Goal: Contribute content: Contribute content

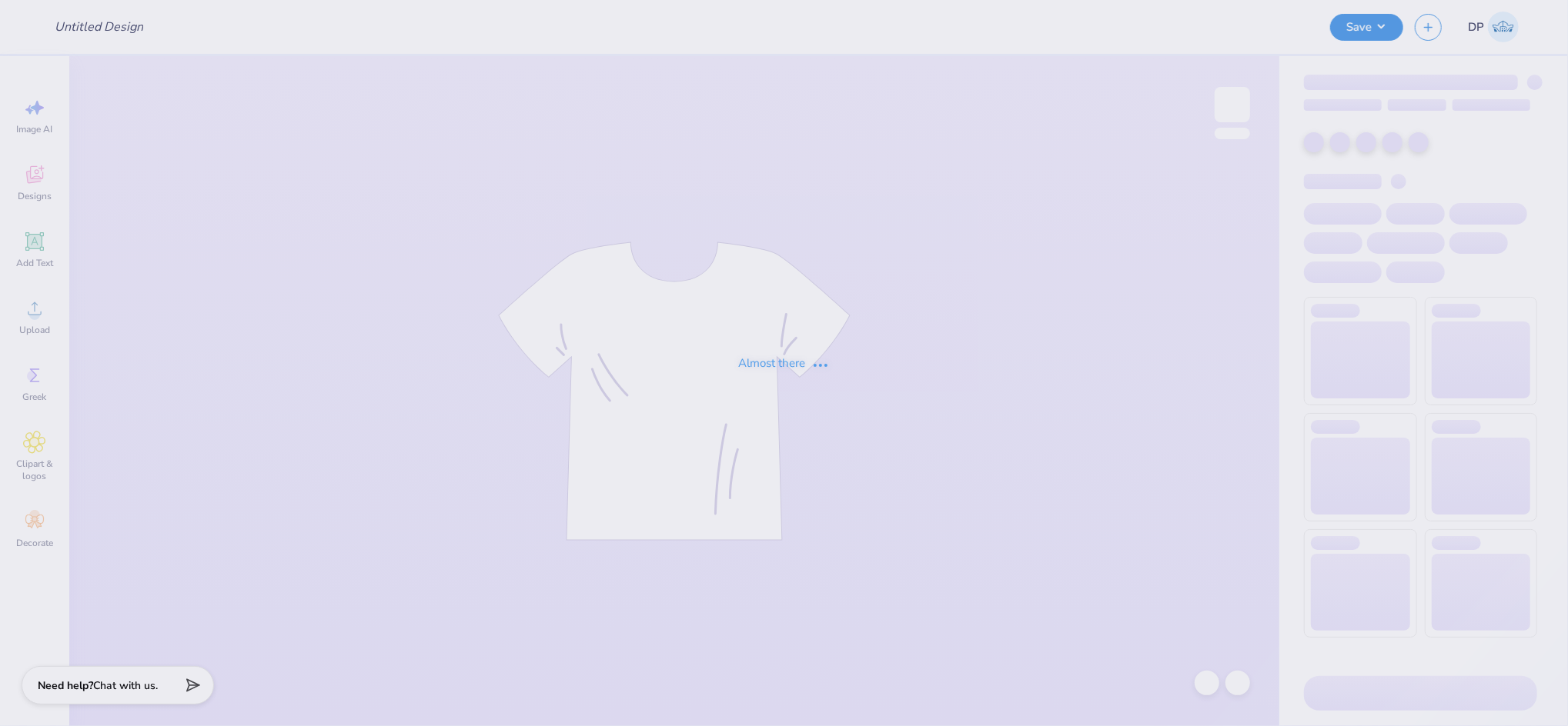
type input "Tri Sig - Hoodie Drop"
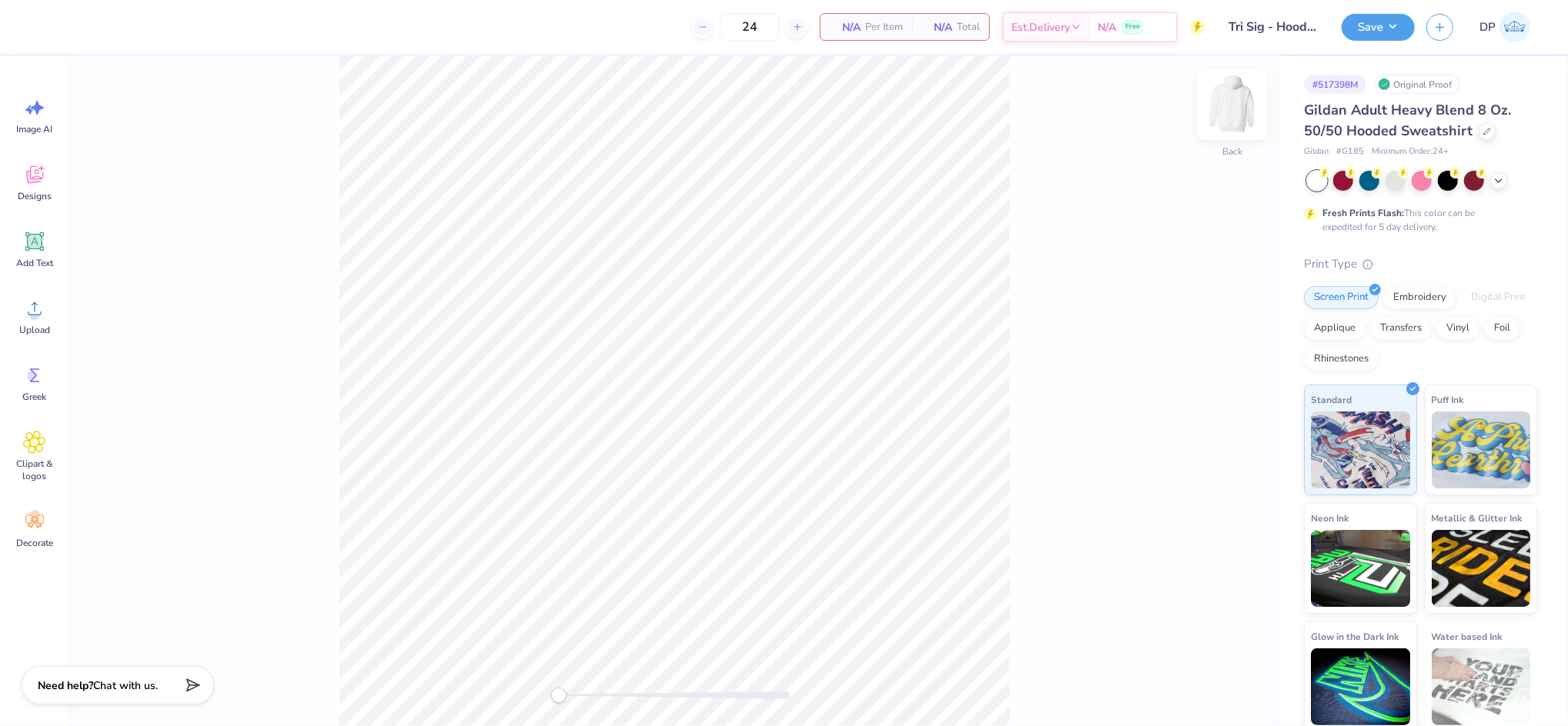
click at [1237, 111] on img at bounding box center [1232, 105] width 62 height 62
click at [41, 315] on icon at bounding box center [34, 309] width 23 height 23
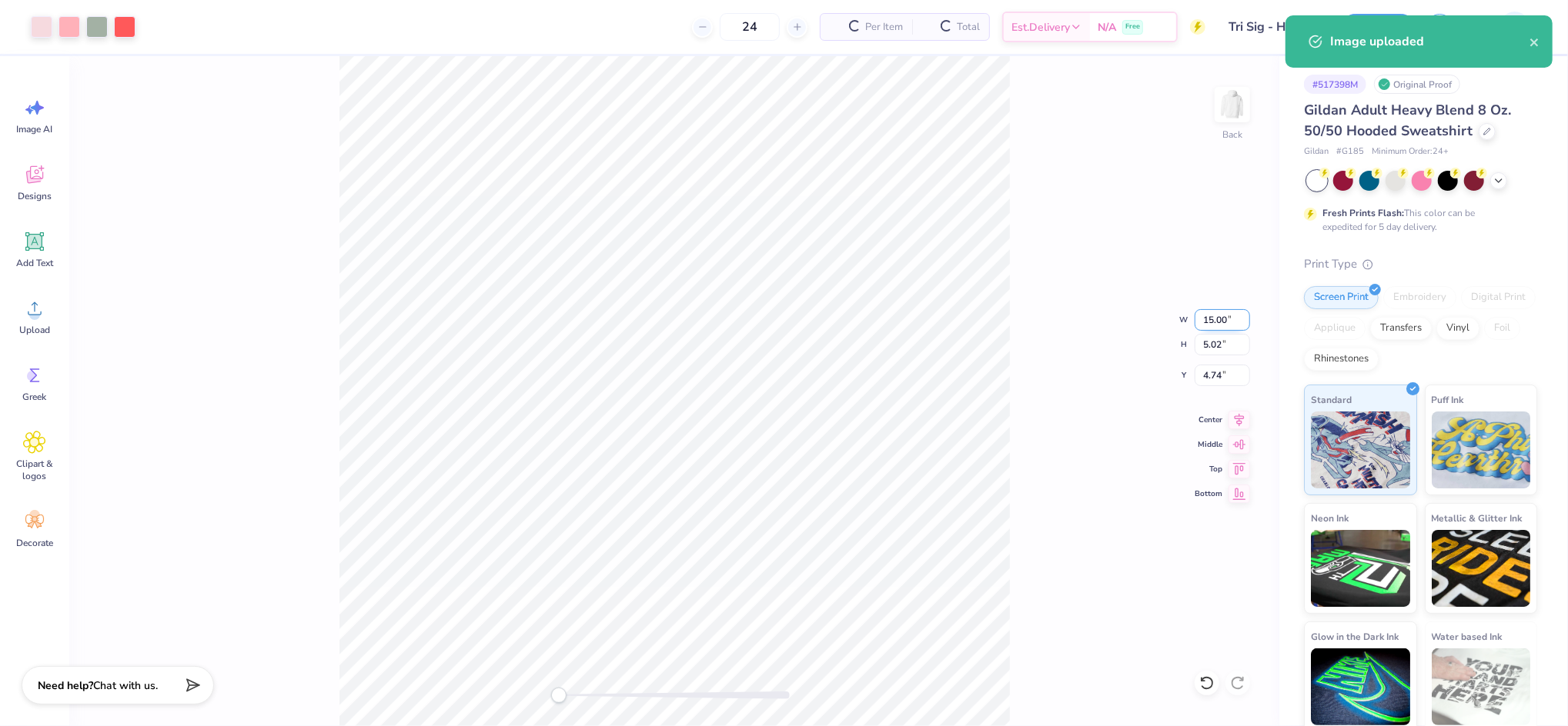
click at [1208, 317] on input "15.00" at bounding box center [1222, 320] width 56 height 21
type input "4.00"
type input "1.34"
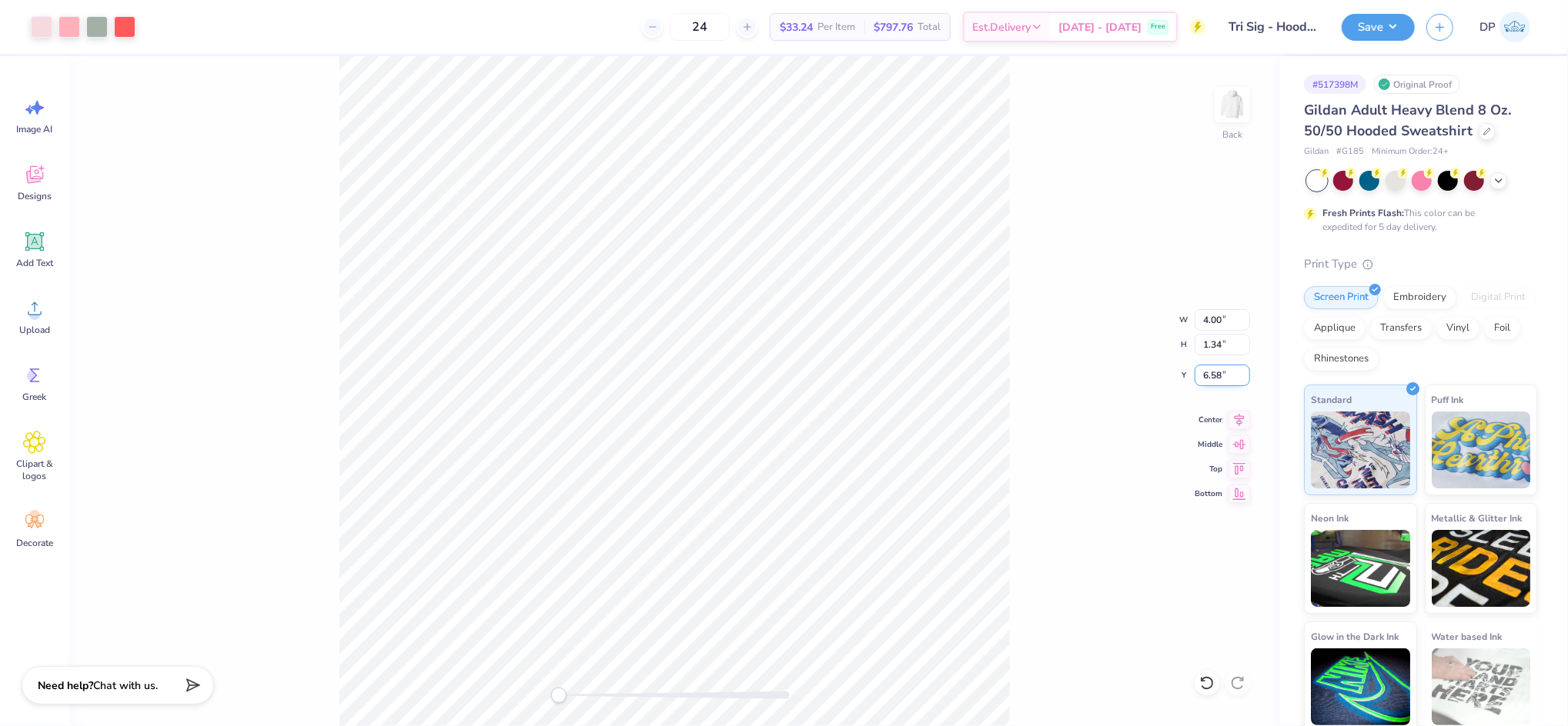
click at [1212, 378] on input "6.58" at bounding box center [1222, 375] width 56 height 21
click at [1212, 377] on input "6.58" at bounding box center [1222, 375] width 56 height 21
type input "3"
click at [1233, 118] on img at bounding box center [1232, 105] width 62 height 62
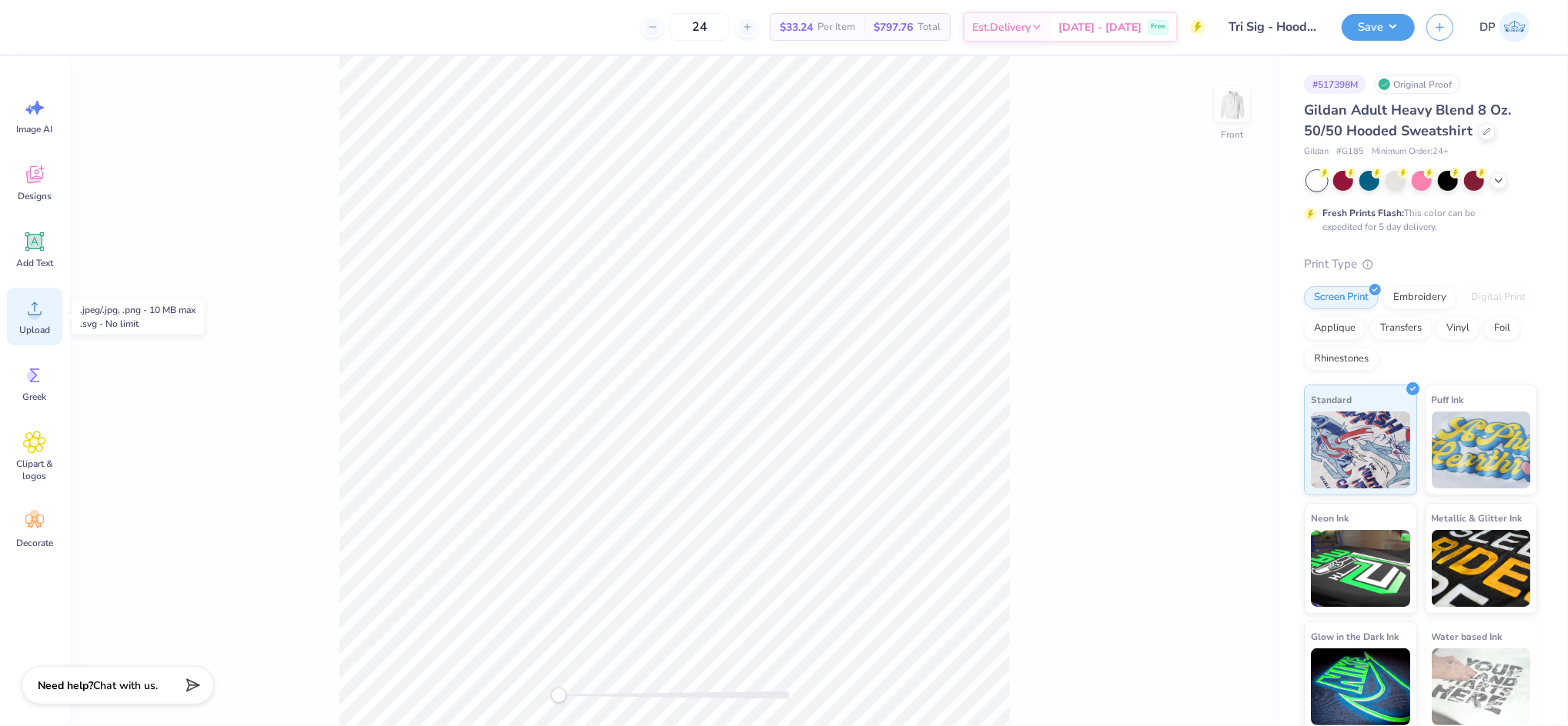
click at [21, 311] on div "Upload" at bounding box center [34, 316] width 56 height 57
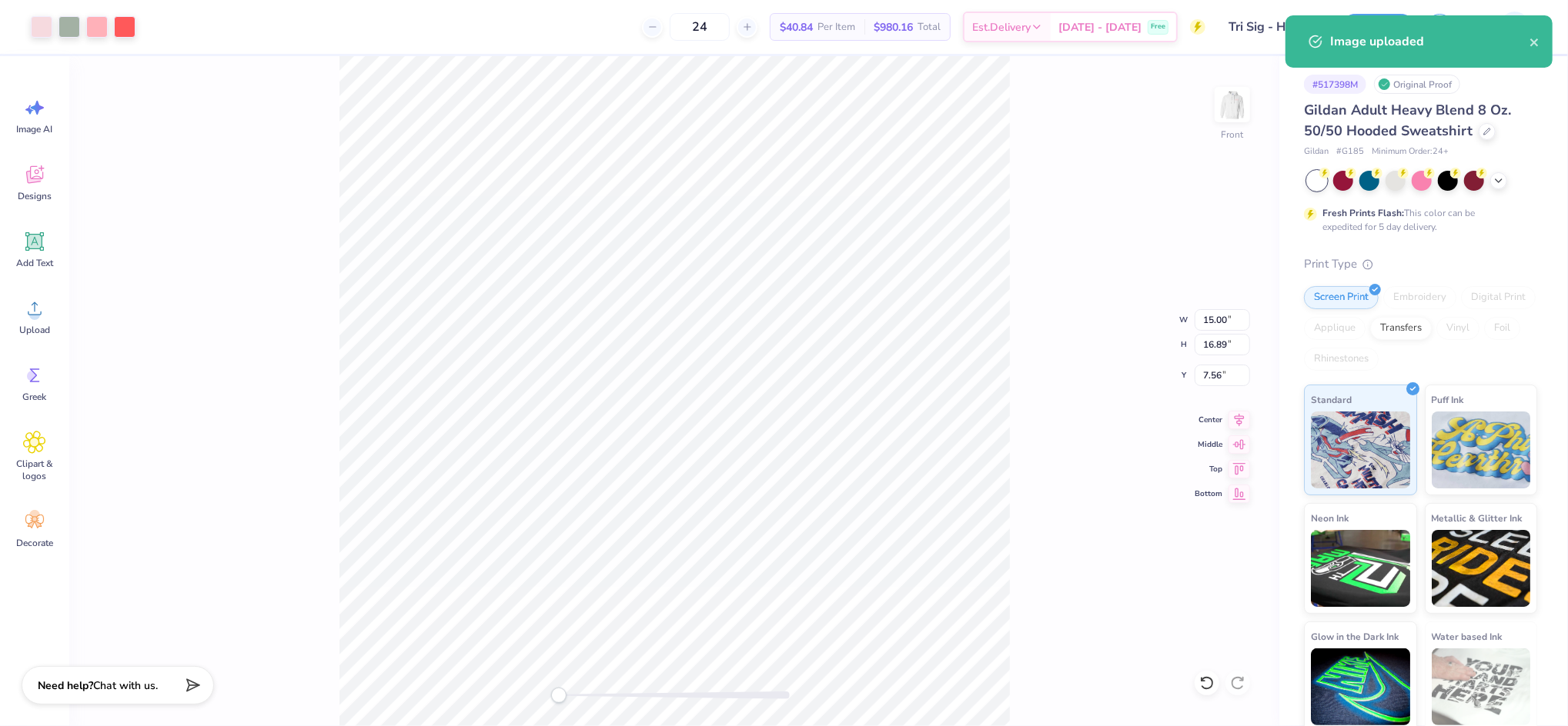
click at [1190, 322] on div "Front W 15.00 15.00 " H 16.89 16.89 " Y 7.56 7.56 " Center Middle Top Bottom" at bounding box center [673, 392] width 1210 height 670
click at [1209, 312] on input "15.00" at bounding box center [1222, 320] width 56 height 21
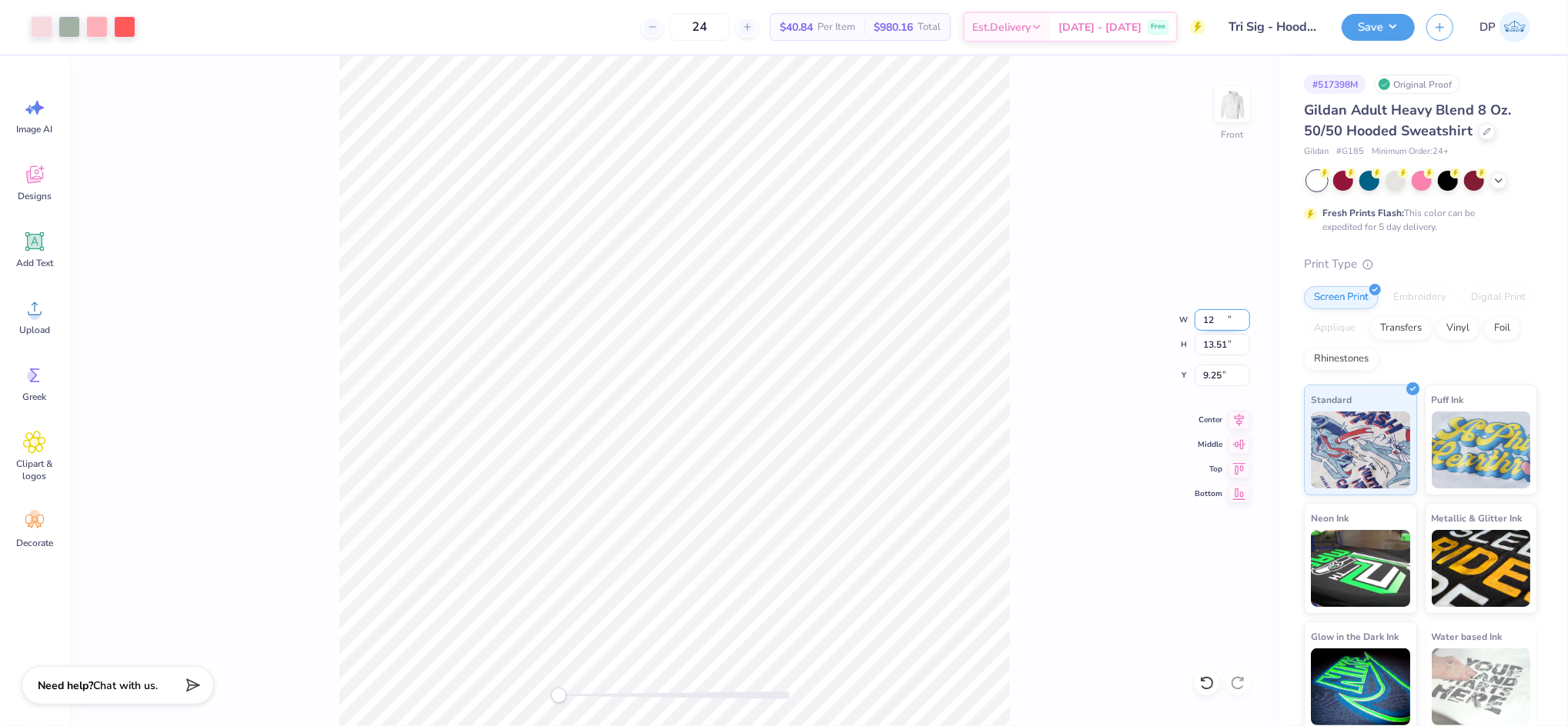
type input "12.00"
type input "13.51"
click at [1215, 371] on input "9.25" at bounding box center [1222, 375] width 56 height 21
click at [1213, 376] on input "9.265" at bounding box center [1222, 375] width 56 height 21
click at [1213, 375] on input "9.265" at bounding box center [1222, 375] width 56 height 21
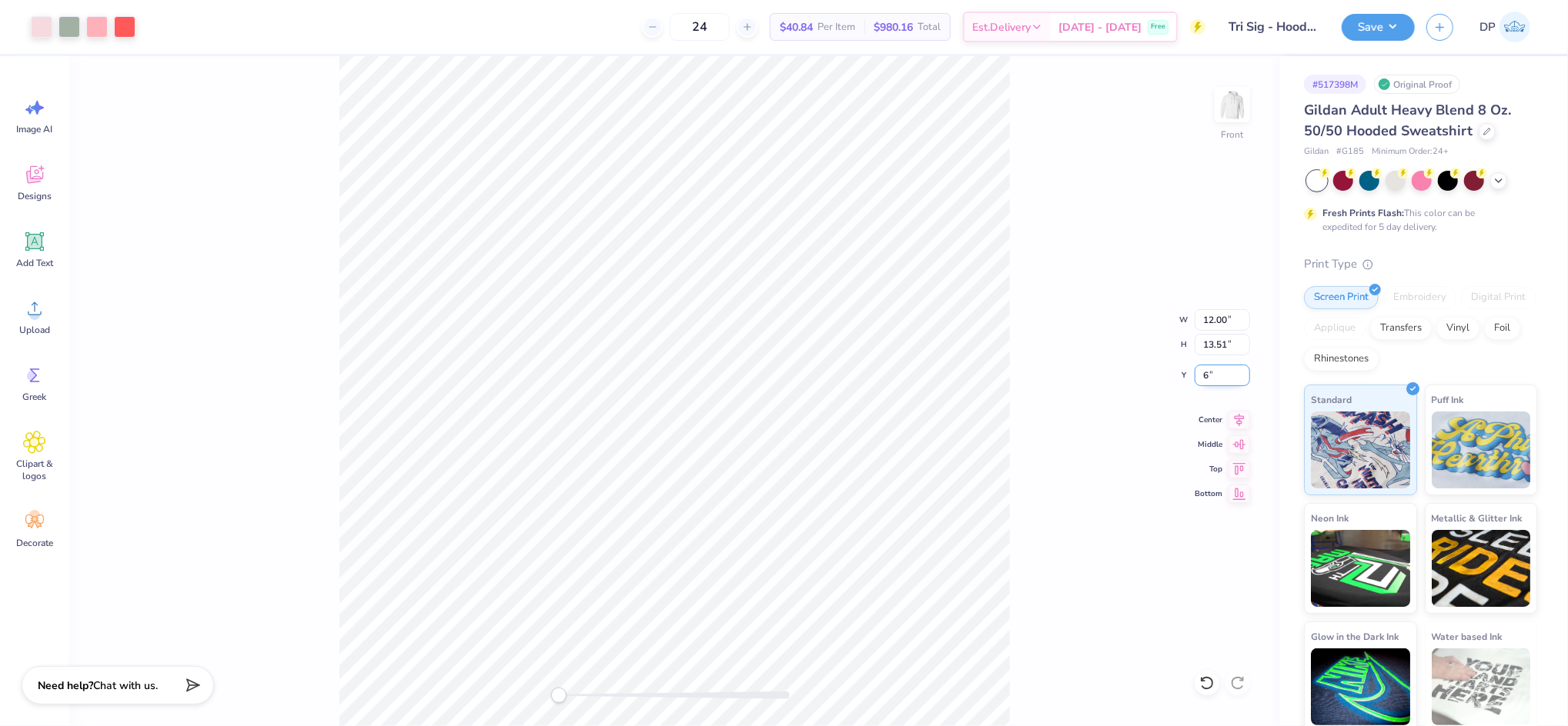
type input "6"
drag, startPoint x: 567, startPoint y: 695, endPoint x: 582, endPoint y: 695, distance: 15.0
click at [582, 695] on div at bounding box center [674, 695] width 231 height 8
click at [42, 31] on div at bounding box center [41, 26] width 21 height 21
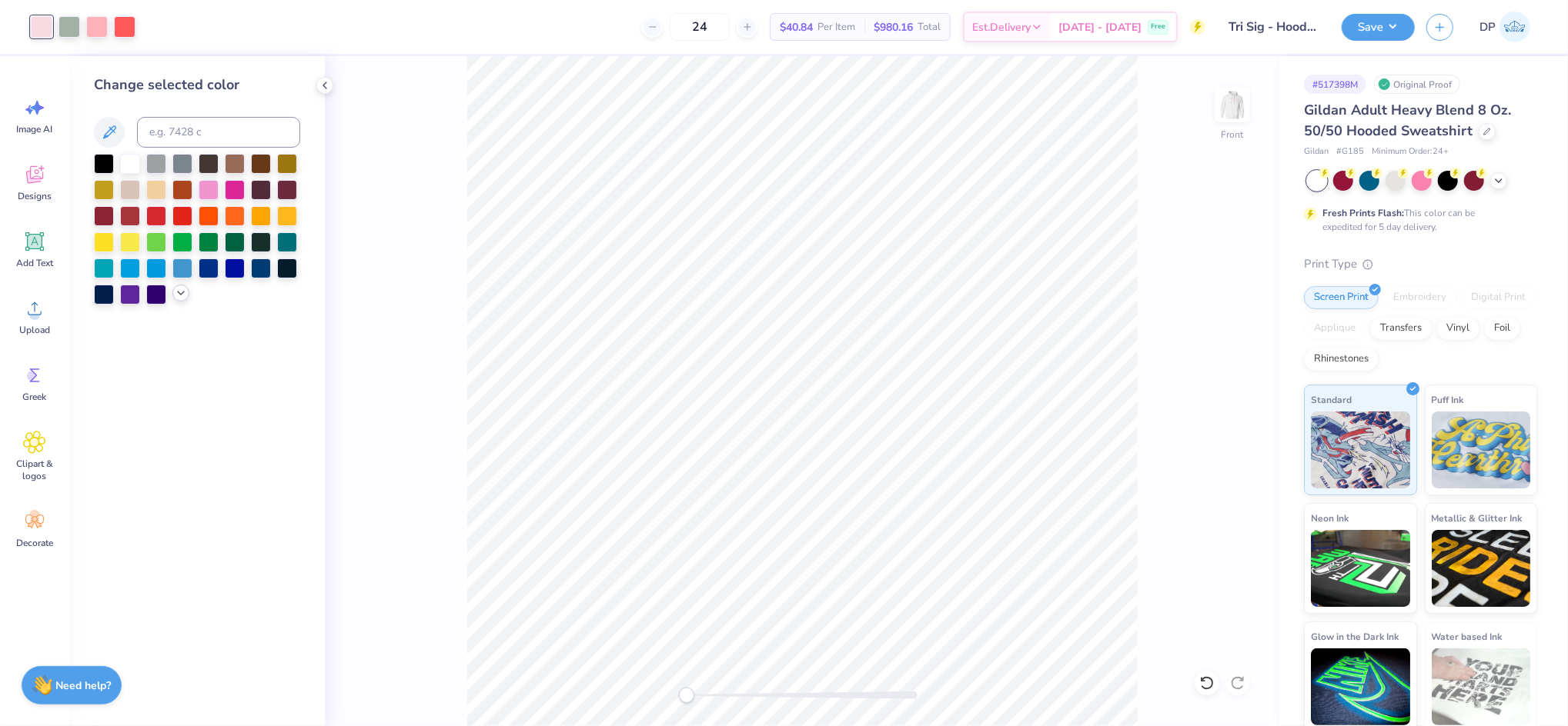
click at [181, 292] on icon at bounding box center [181, 293] width 12 height 12
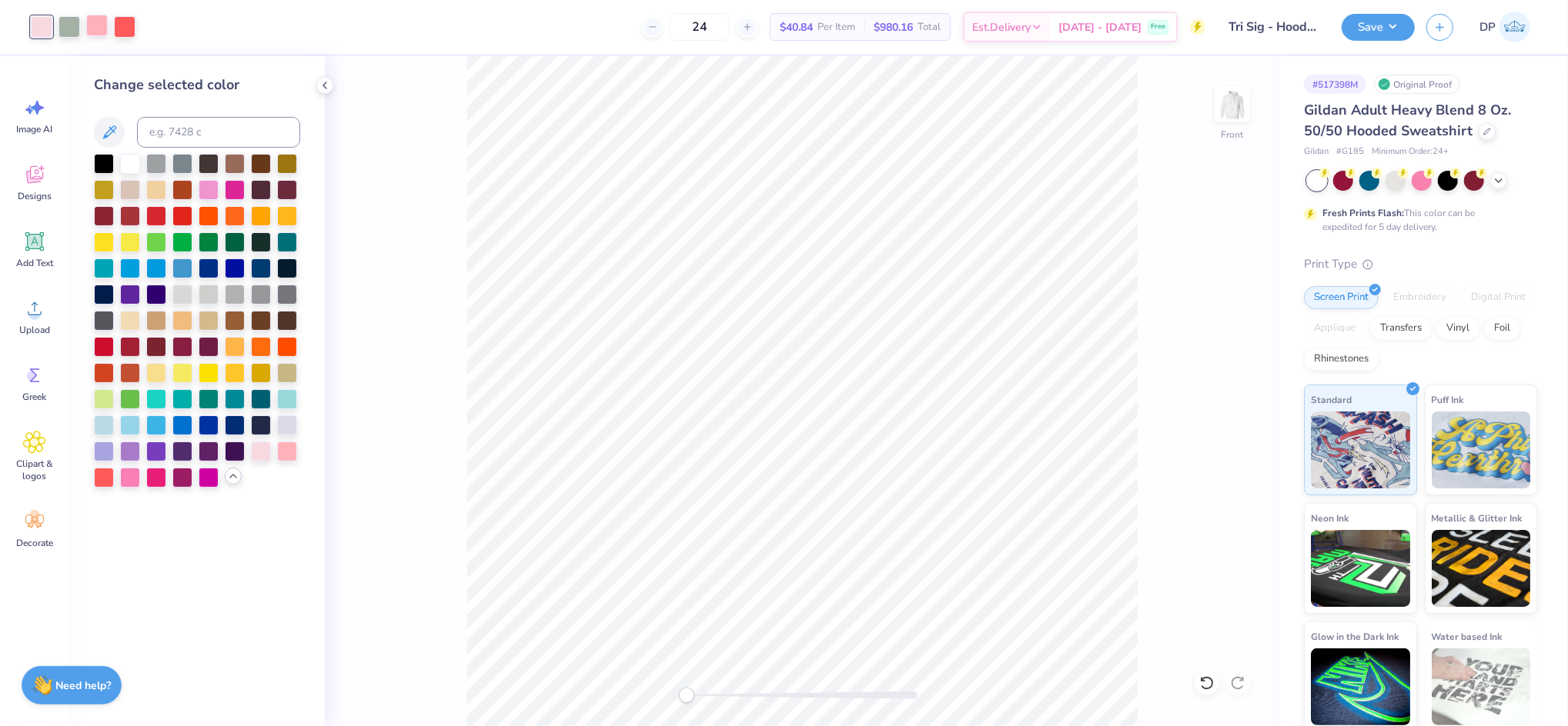
click at [97, 34] on div at bounding box center [97, 26] width 21 height 21
click at [120, 478] on div at bounding box center [130, 476] width 20 height 20
click at [40, 29] on div at bounding box center [41, 26] width 21 height 21
click at [278, 454] on div at bounding box center [287, 450] width 20 height 20
drag, startPoint x: 690, startPoint y: 693, endPoint x: 723, endPoint y: 696, distance: 33.1
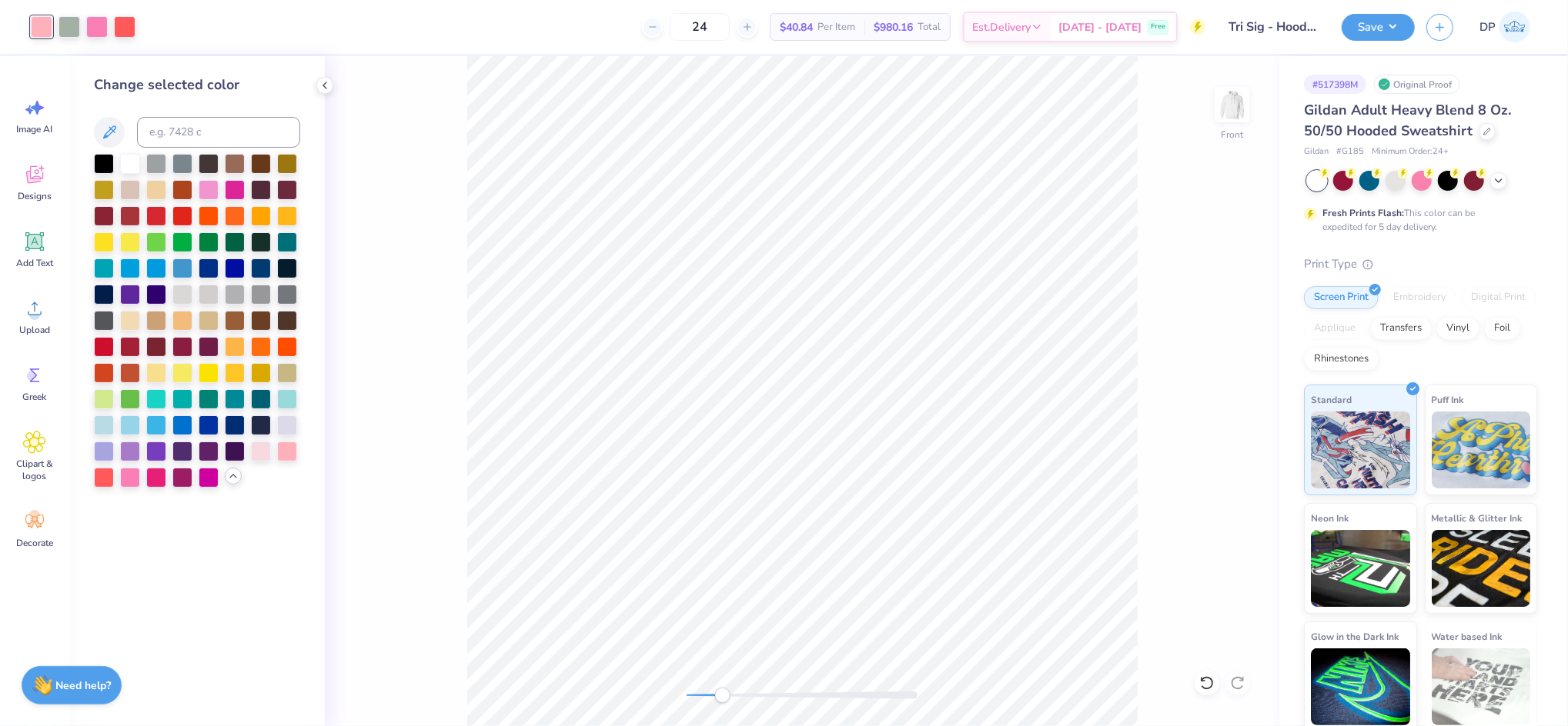
click at [723, 696] on div "Accessibility label" at bounding box center [722, 695] width 15 height 15
click at [256, 460] on div at bounding box center [260, 450] width 20 height 20
click at [102, 33] on div at bounding box center [97, 26] width 21 height 21
click at [280, 456] on div at bounding box center [287, 450] width 20 height 20
click at [724, 714] on div "Front" at bounding box center [801, 392] width 954 height 670
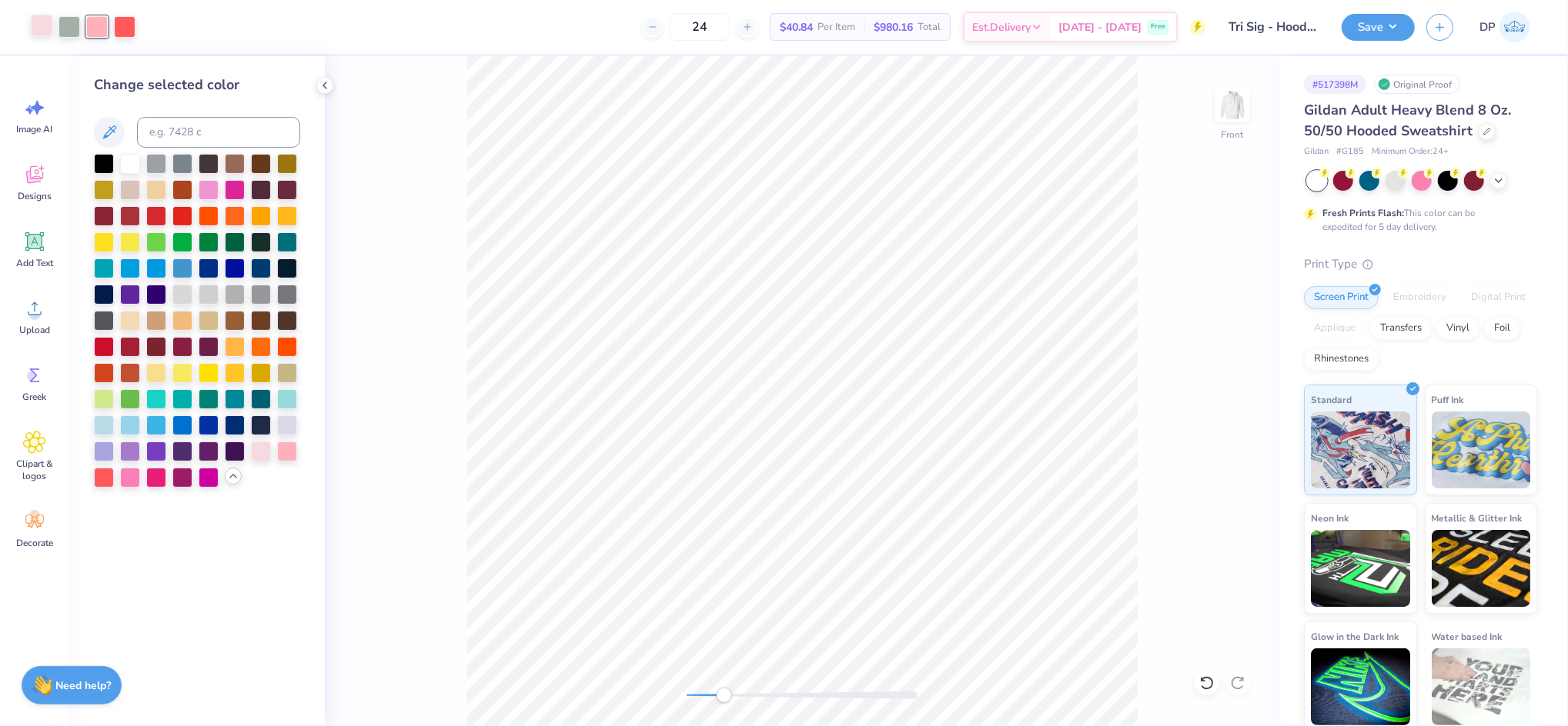
click at [40, 22] on div at bounding box center [41, 26] width 21 height 21
click at [99, 423] on div at bounding box center [103, 423] width 20 height 20
click at [747, 707] on div "Front" at bounding box center [801, 392] width 954 height 670
click at [97, 33] on div at bounding box center [97, 26] width 21 height 21
click at [287, 453] on div at bounding box center [287, 450] width 20 height 20
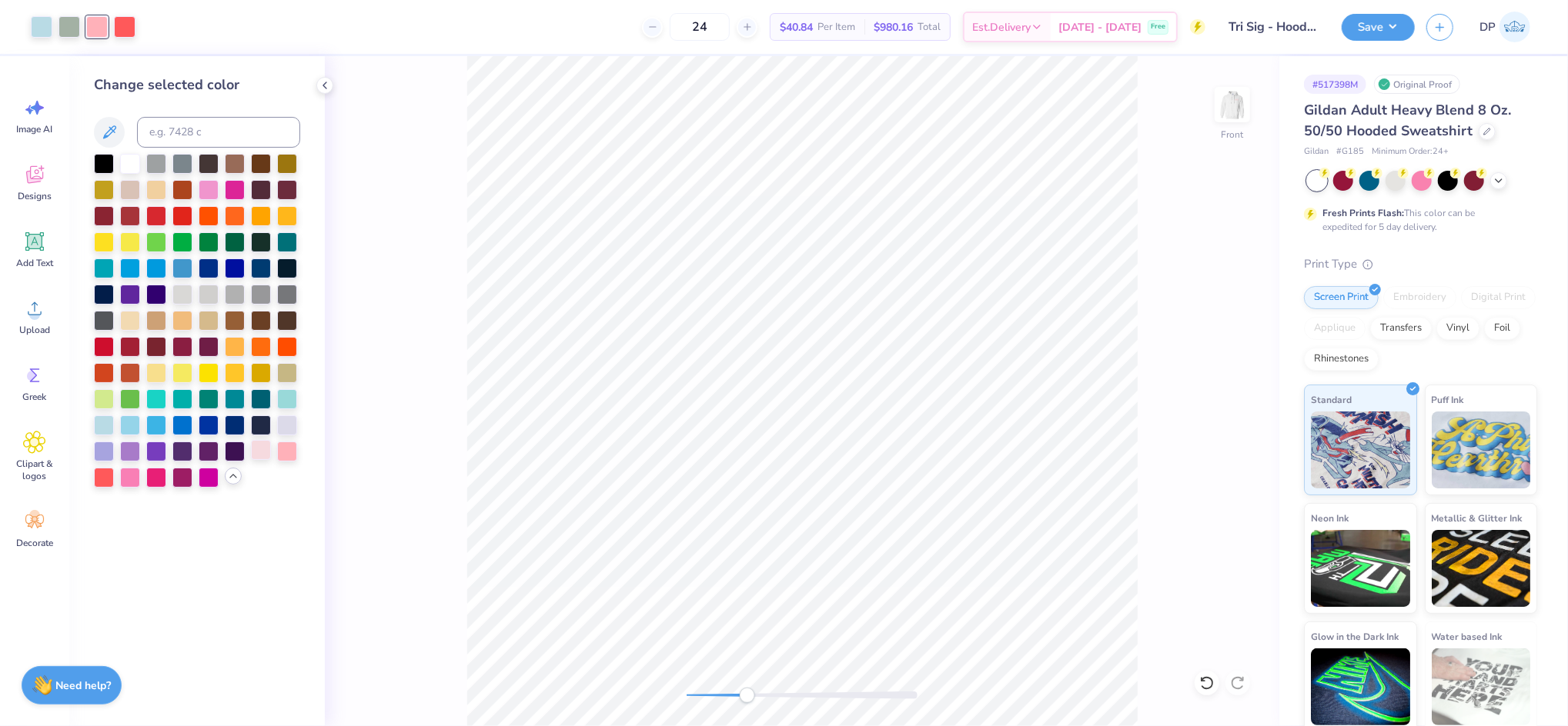
click at [266, 448] on div at bounding box center [260, 450] width 20 height 20
click at [292, 448] on div at bounding box center [287, 450] width 20 height 20
drag, startPoint x: 122, startPoint y: 30, endPoint x: 152, endPoint y: 56, distance: 39.7
click at [122, 29] on div at bounding box center [124, 26] width 21 height 21
click at [288, 458] on div at bounding box center [287, 450] width 20 height 20
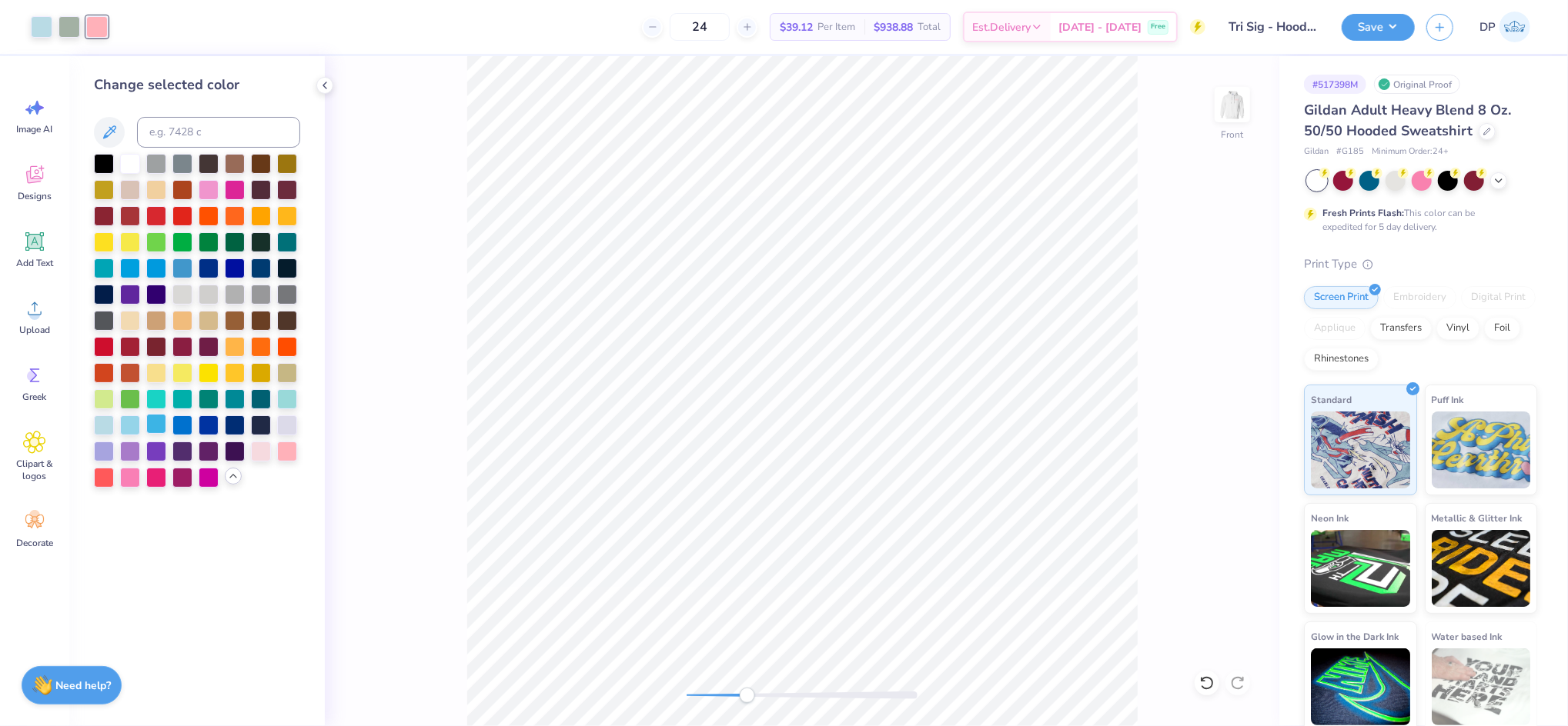
click at [152, 424] on div at bounding box center [156, 423] width 20 height 20
click at [1205, 688] on icon at bounding box center [1206, 684] width 13 height 14
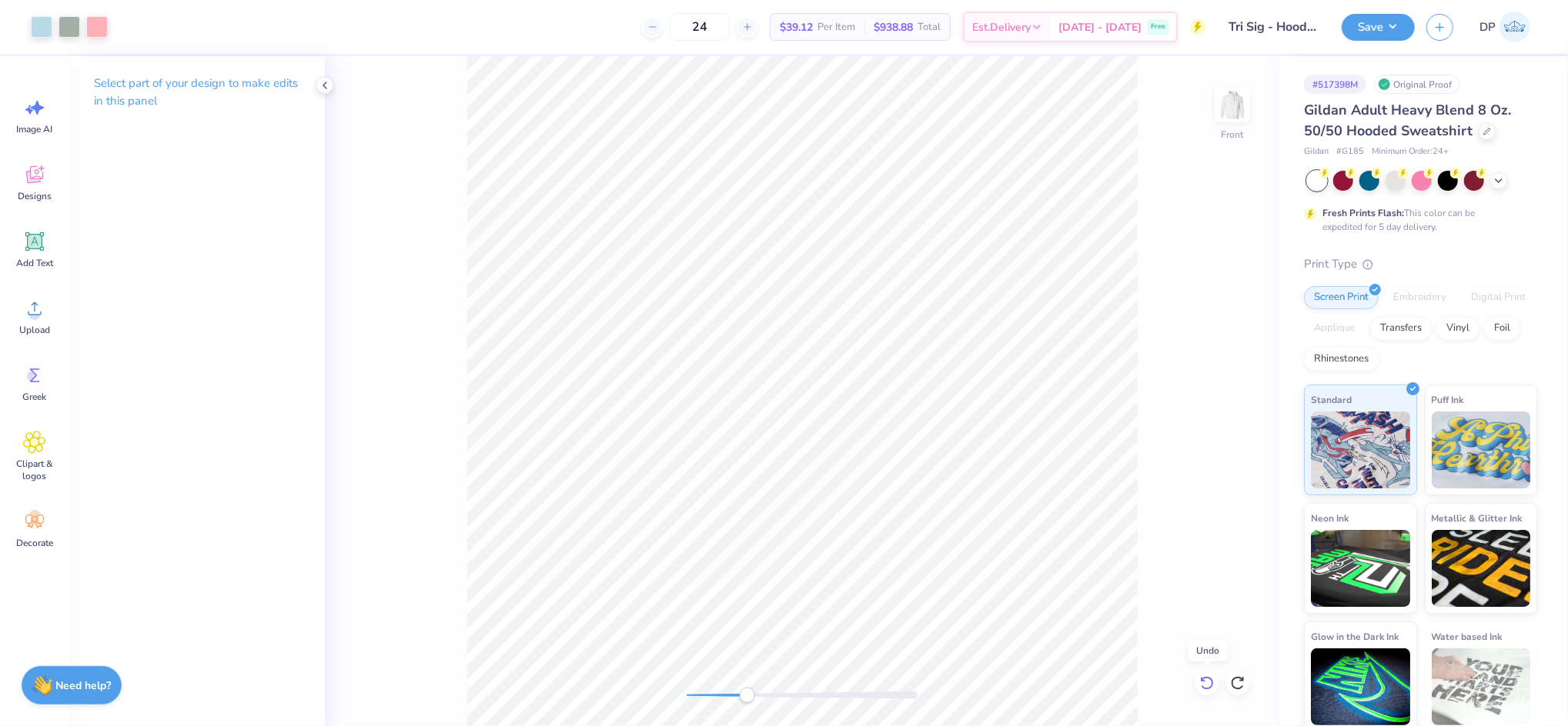
click at [1205, 688] on icon at bounding box center [1206, 684] width 13 height 14
click at [127, 27] on div at bounding box center [124, 26] width 21 height 21
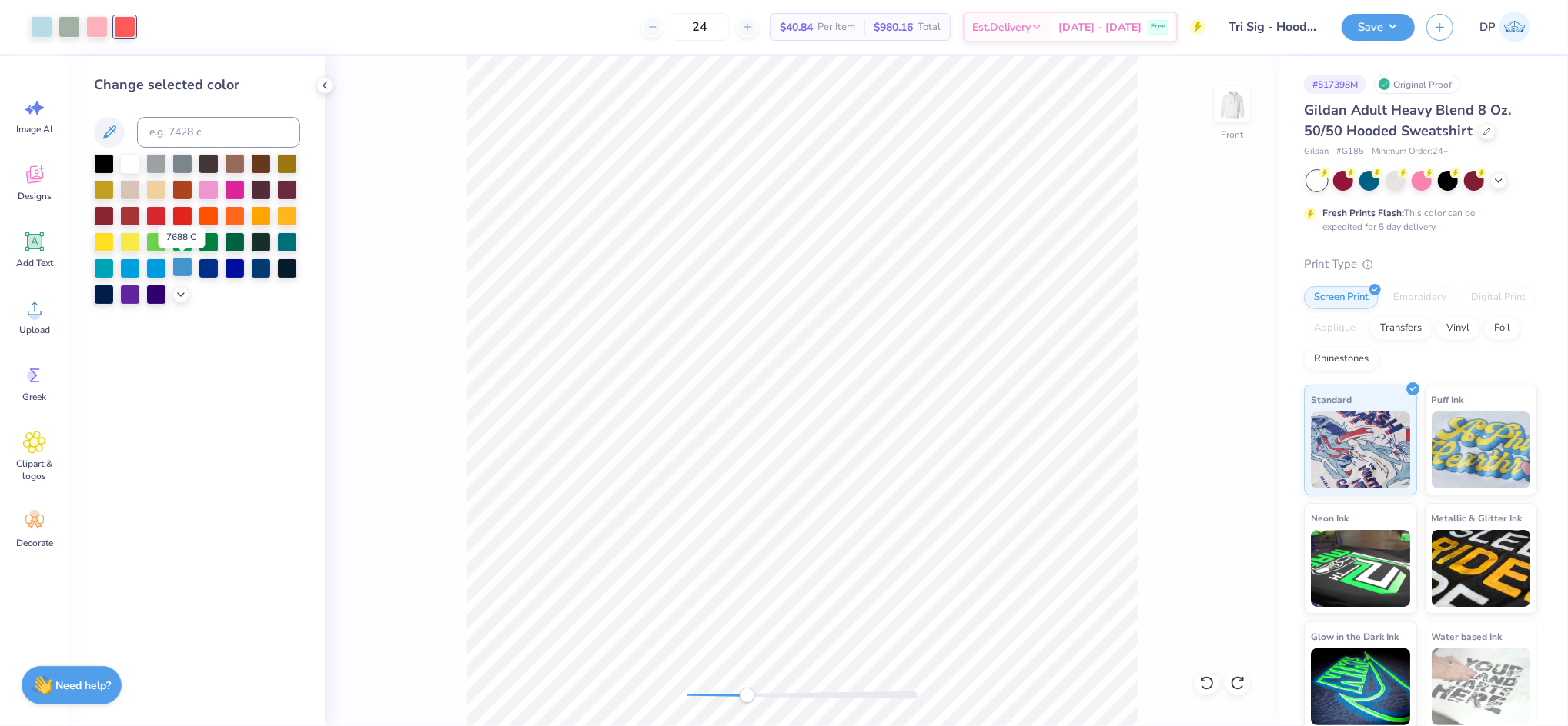
click at [175, 269] on div at bounding box center [182, 266] width 20 height 20
click at [749, 707] on div "Front" at bounding box center [801, 392] width 954 height 670
click at [178, 293] on icon at bounding box center [181, 293] width 12 height 12
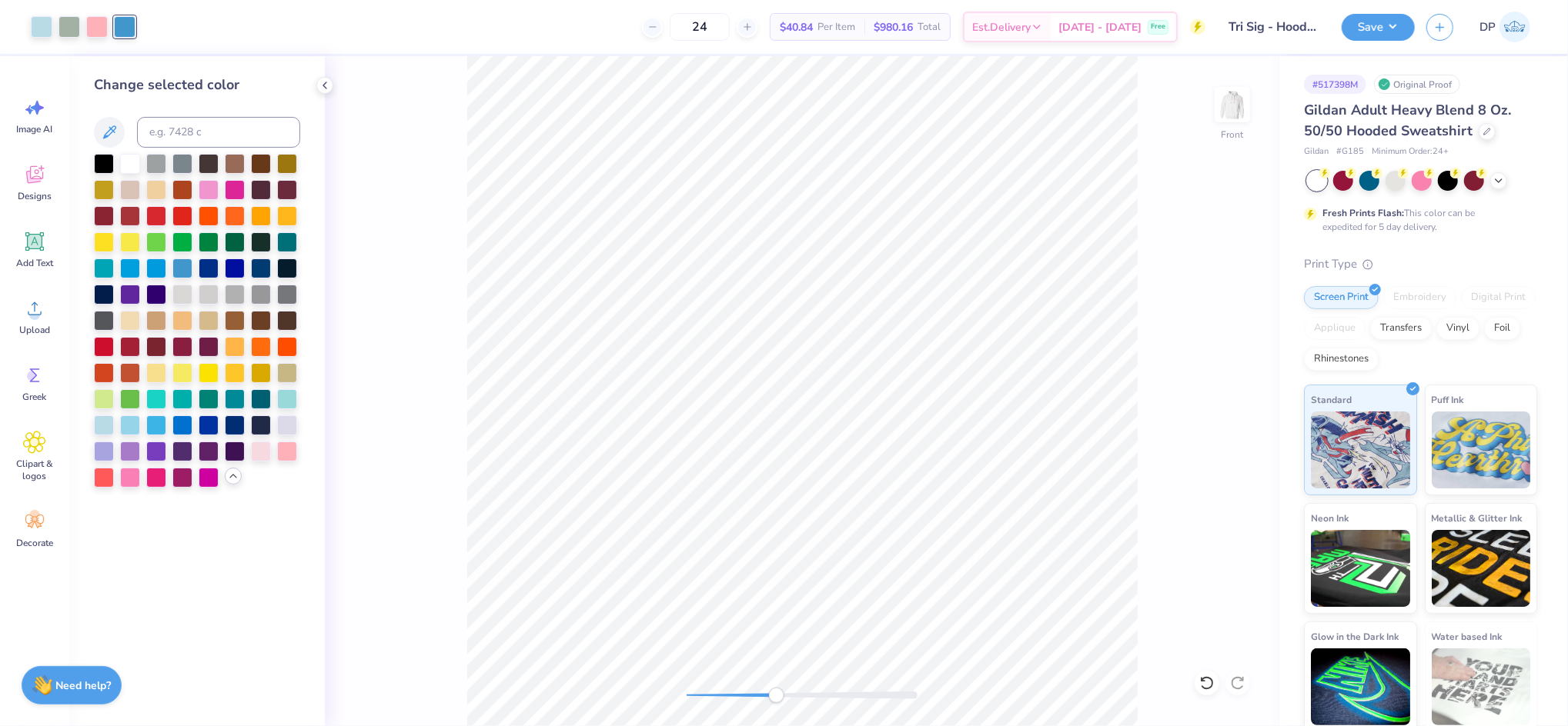
drag, startPoint x: 731, startPoint y: 695, endPoint x: 776, endPoint y: 697, distance: 45.0
click at [776, 697] on div at bounding box center [802, 695] width 231 height 8
click at [1227, 105] on img at bounding box center [1232, 105] width 62 height 62
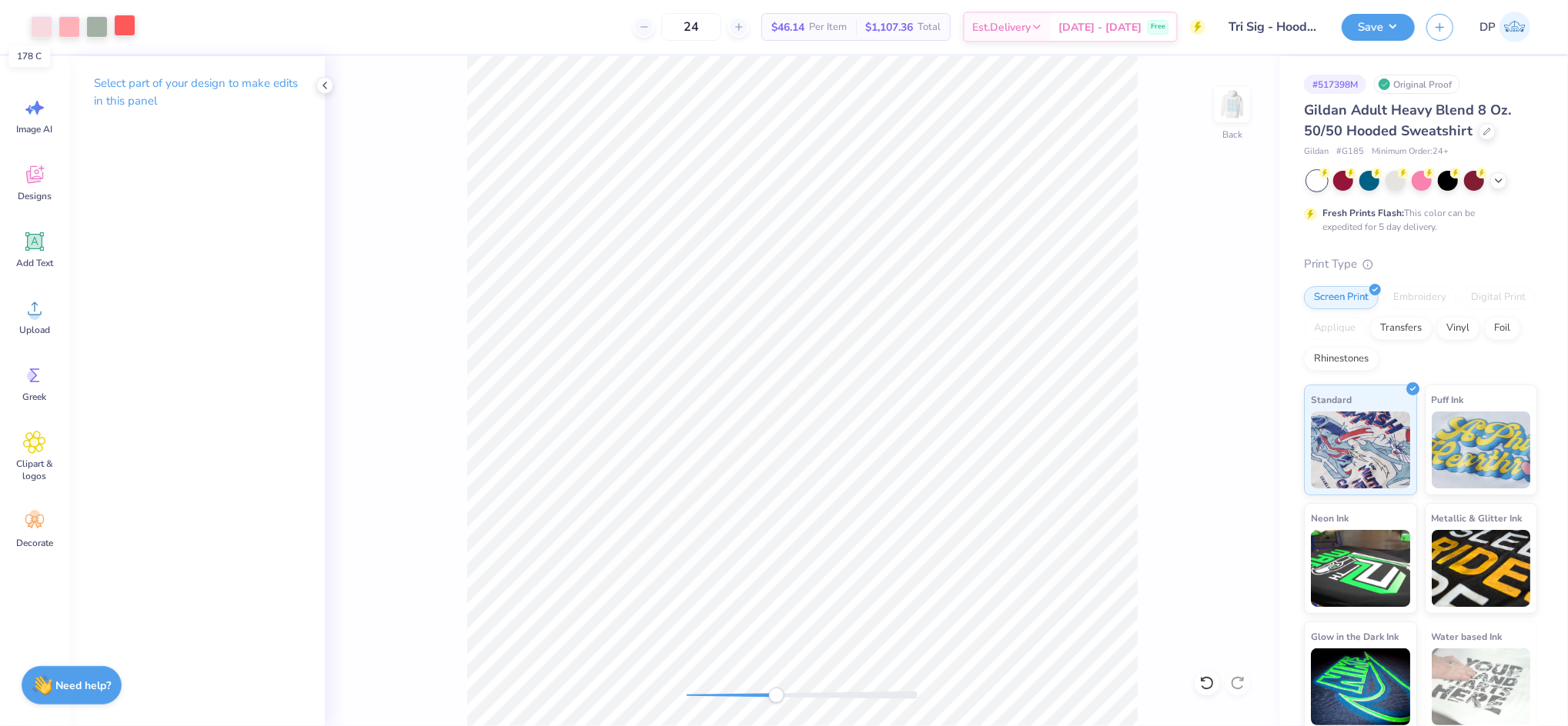
click at [121, 28] on div at bounding box center [124, 26] width 21 height 21
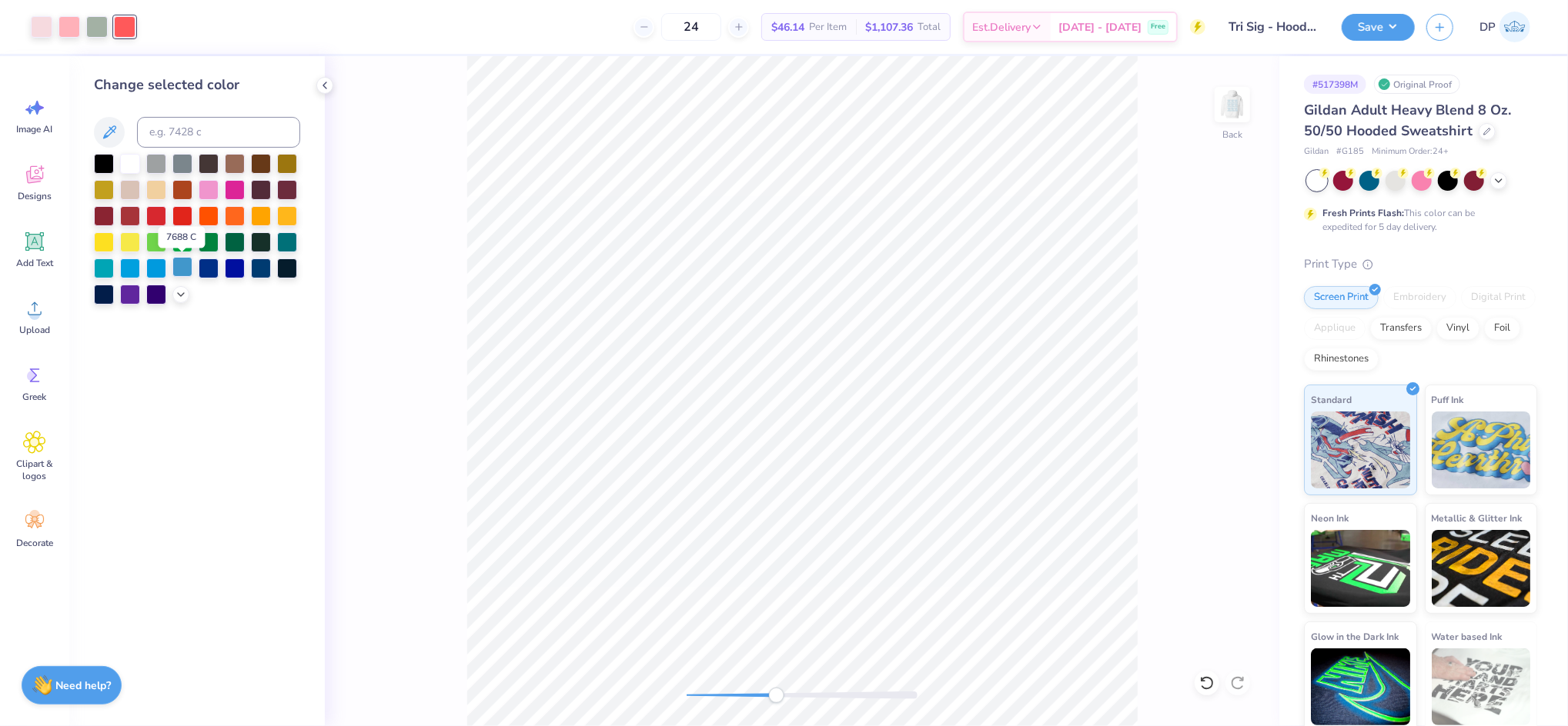
click at [176, 267] on div at bounding box center [182, 266] width 20 height 20
click at [31, 28] on div at bounding box center [41, 26] width 21 height 21
click at [185, 296] on icon at bounding box center [181, 293] width 12 height 12
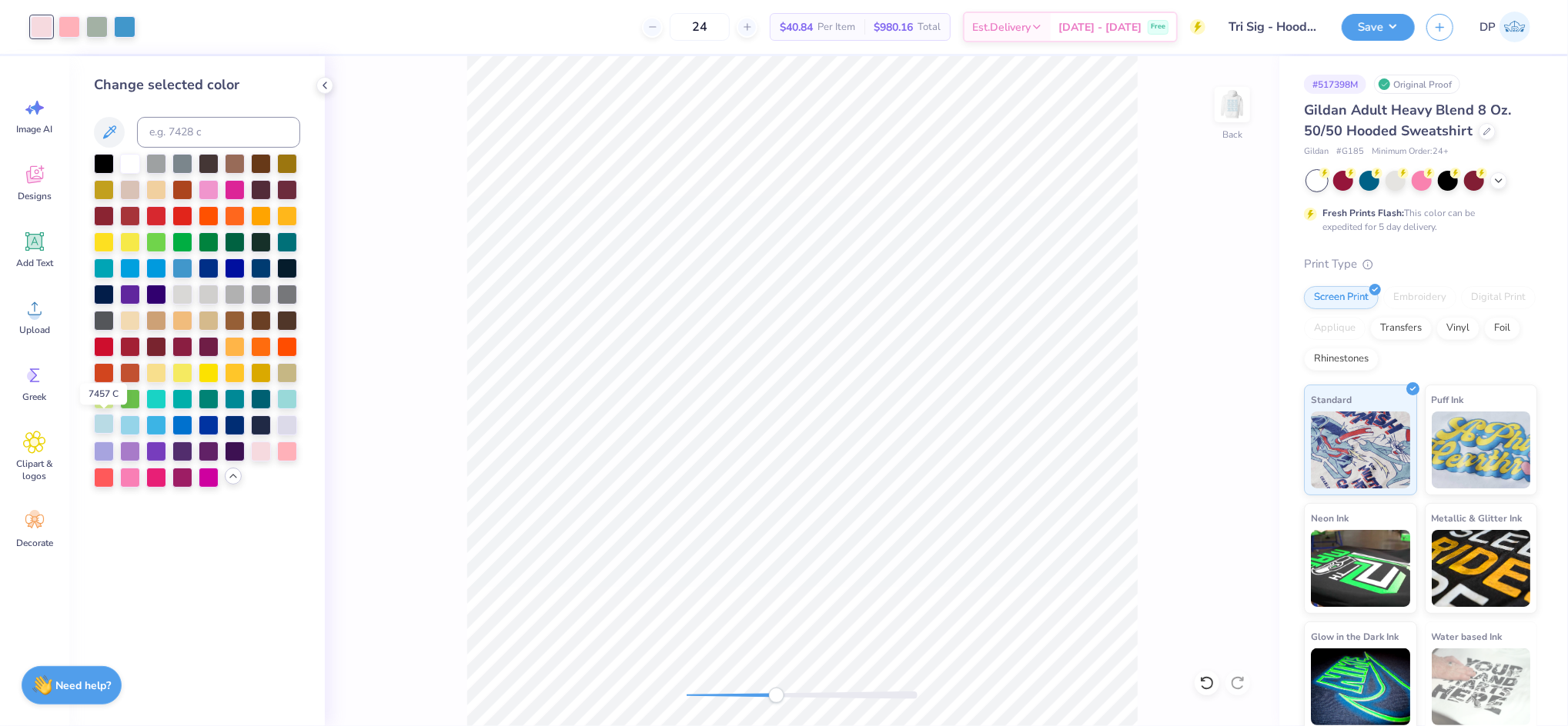
click at [109, 425] on div at bounding box center [103, 423] width 20 height 20
click at [690, 713] on div "Back" at bounding box center [801, 392] width 954 height 670
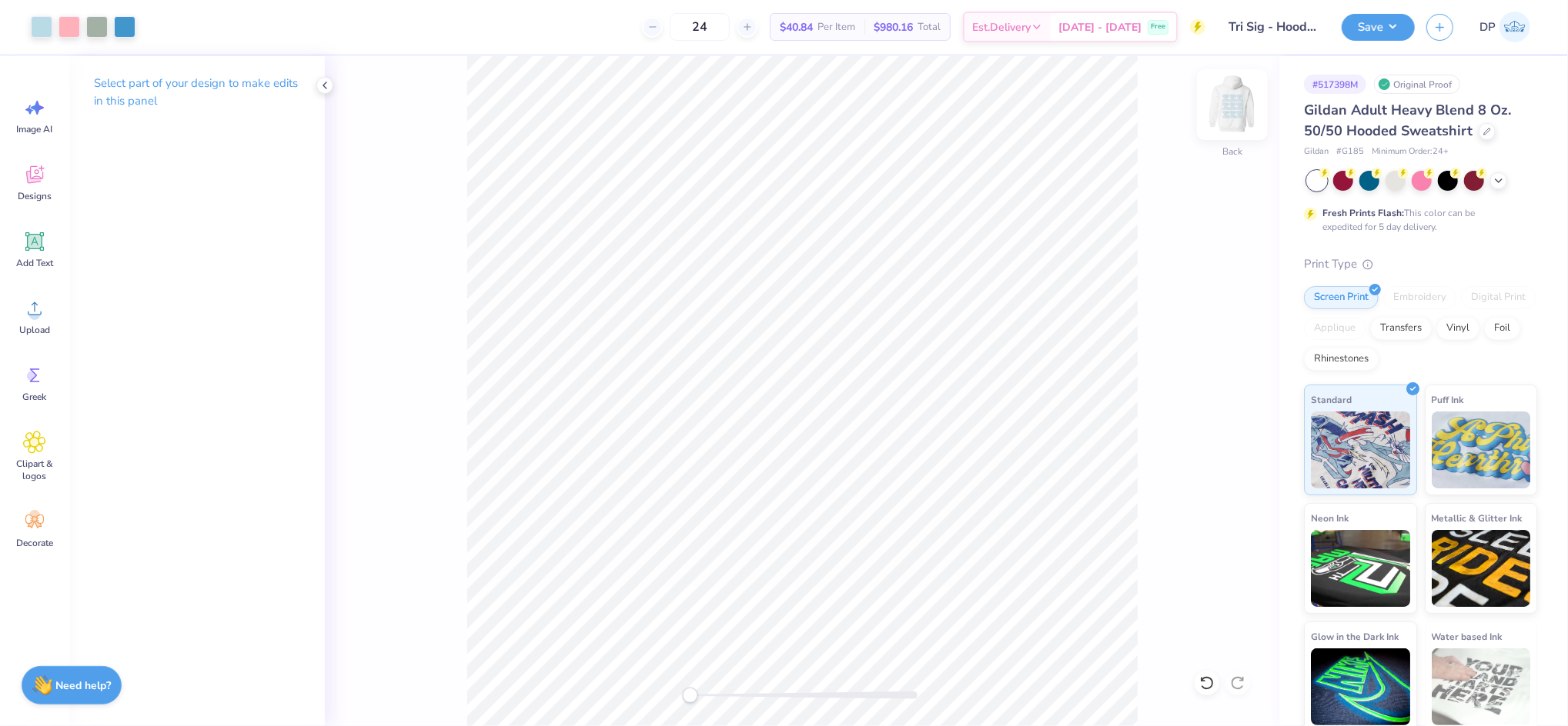
click at [1229, 101] on img at bounding box center [1232, 105] width 62 height 62
drag, startPoint x: 708, startPoint y: 701, endPoint x: 738, endPoint y: 701, distance: 30.0
click at [738, 701] on div "Accessibility label" at bounding box center [737, 695] width 15 height 15
drag, startPoint x: 734, startPoint y: 699, endPoint x: 679, endPoint y: 695, distance: 55.1
click at [679, 696] on div "Accessibility label" at bounding box center [686, 695] width 15 height 15
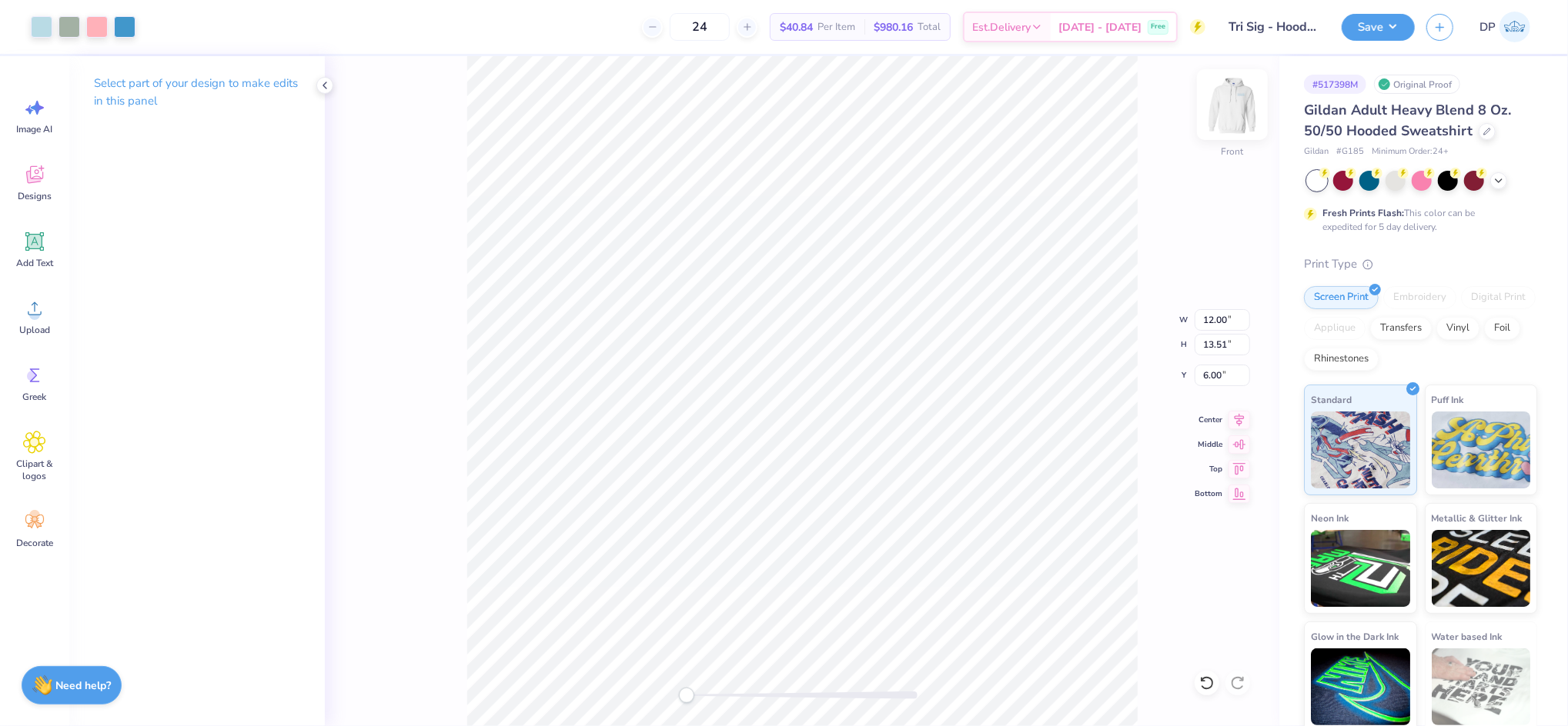
click at [1232, 94] on img at bounding box center [1232, 105] width 62 height 62
type input "11.82"
type input "13.31"
type input "0.66"
click at [1363, 32] on button "Save" at bounding box center [1377, 25] width 73 height 27
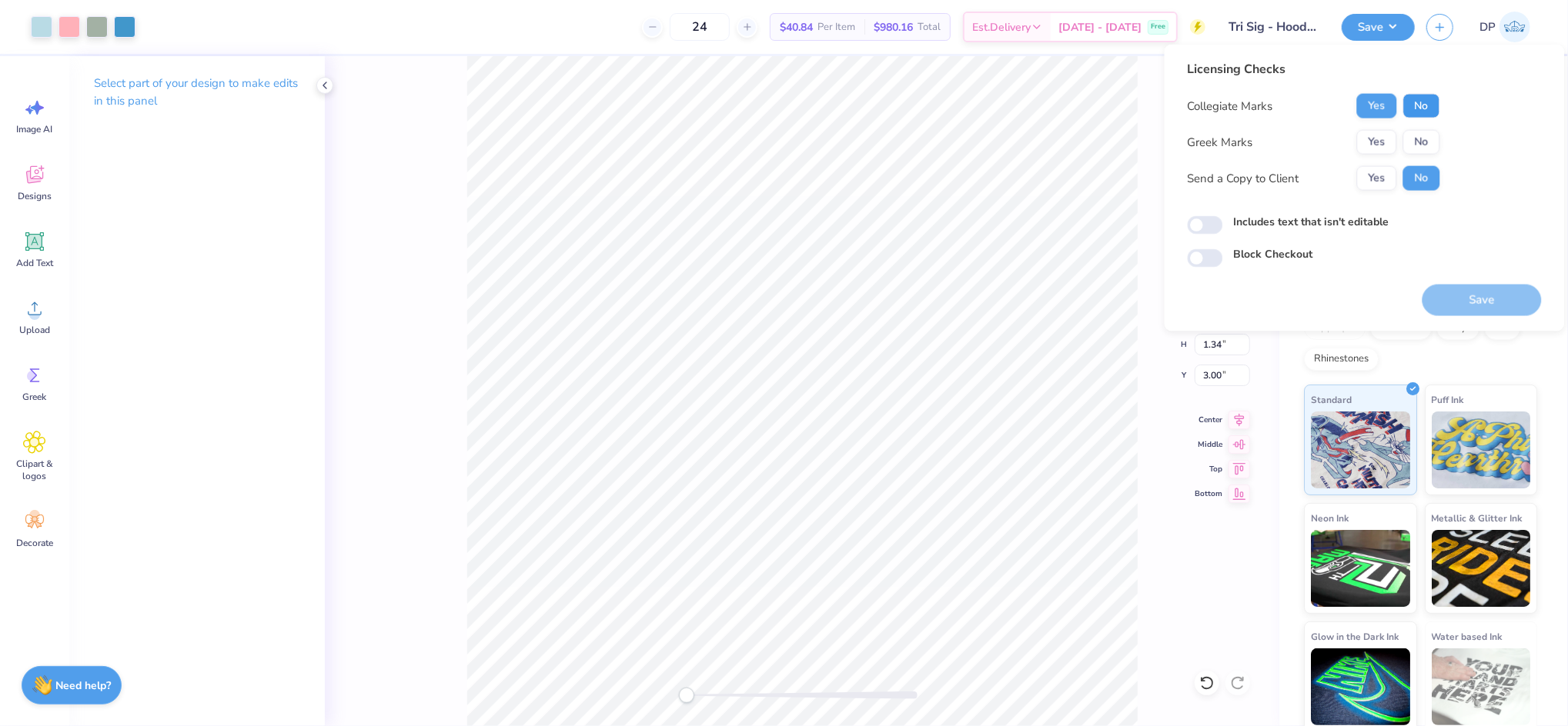
click at [1412, 94] on button "No" at bounding box center [1422, 106] width 37 height 25
click at [1382, 133] on button "Yes" at bounding box center [1377, 142] width 40 height 25
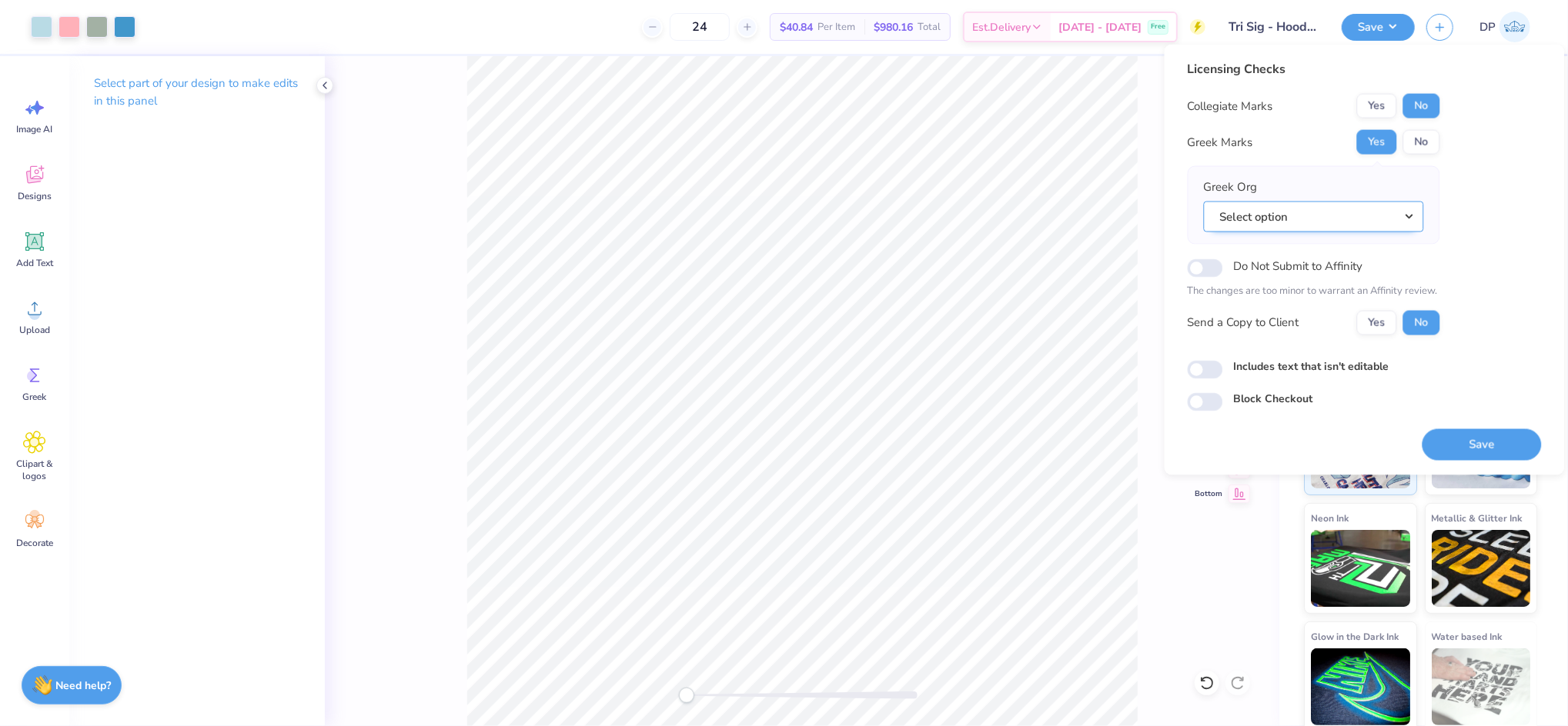
click at [1351, 220] on button "Select option" at bounding box center [1313, 217] width 220 height 32
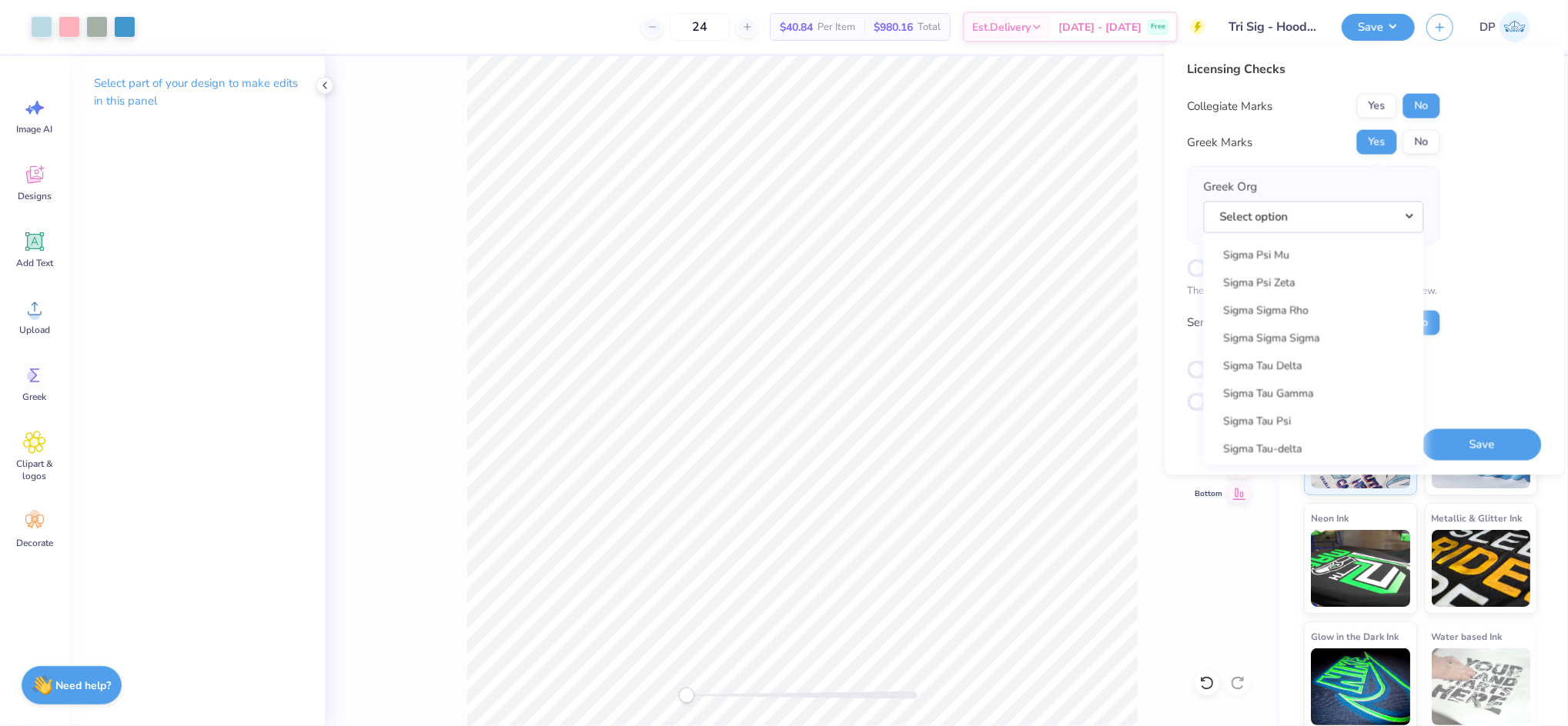
scroll to position [10361, 0]
click at [1320, 333] on link "Sigma Sigma Sigma" at bounding box center [1313, 334] width 207 height 26
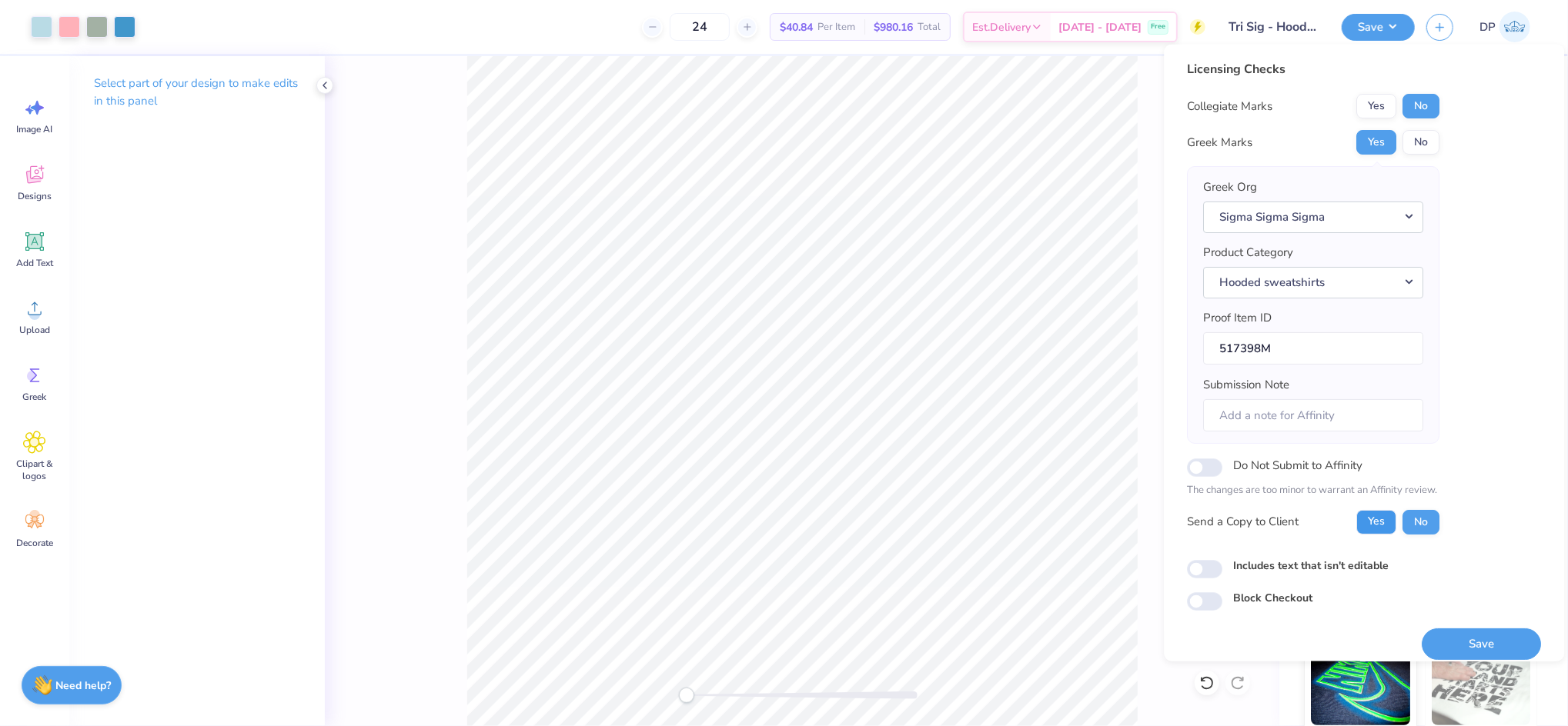
click at [1383, 520] on button "Yes" at bounding box center [1377, 521] width 40 height 25
click at [1348, 563] on label "Includes text that isn't editable" at bounding box center [1311, 565] width 155 height 16
click at [1223, 563] on input "Includes text that isn't editable" at bounding box center [1205, 568] width 35 height 19
checkbox input "true"
click at [1453, 632] on button "Save" at bounding box center [1482, 644] width 119 height 32
